Goal: Find specific page/section: Find specific page/section

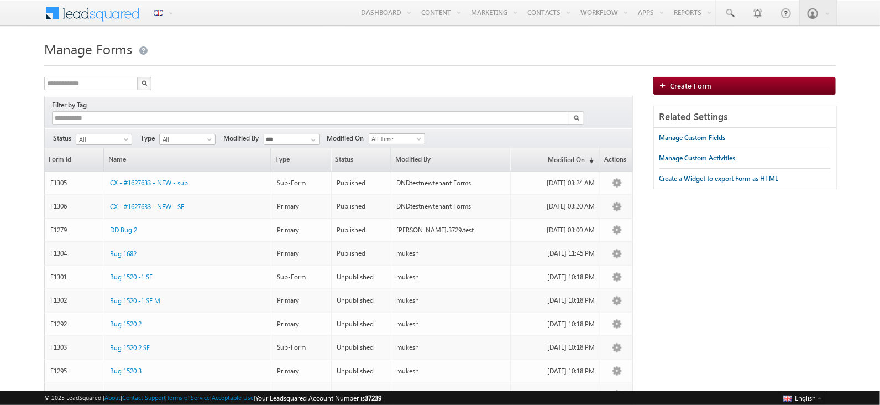
click at [421, 83] on div "**********" at bounding box center [338, 85] width 589 height 16
click at [95, 86] on input "text" at bounding box center [91, 83] width 95 height 13
type input "***"
click at [137, 77] on button "button" at bounding box center [144, 83] width 14 height 13
